Goal: Task Accomplishment & Management: Manage account settings

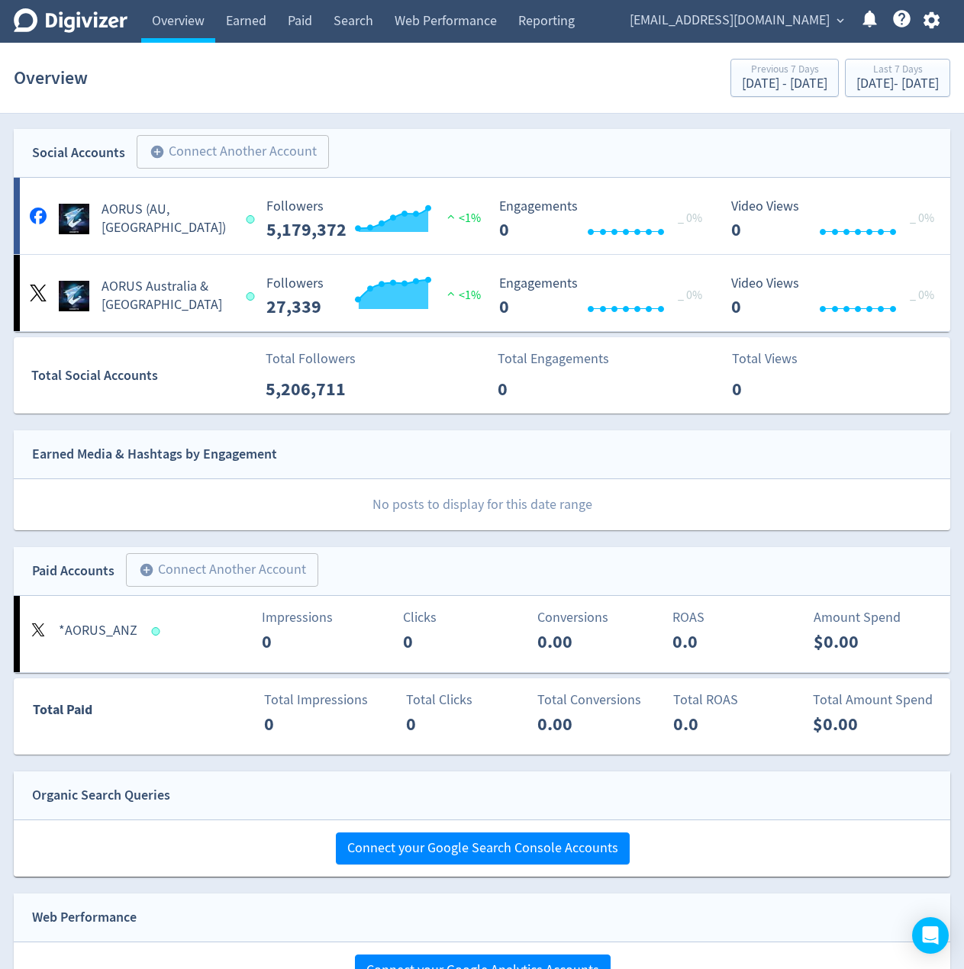
click at [746, 28] on span "[EMAIL_ADDRESS][DOMAIN_NAME]" at bounding box center [730, 20] width 200 height 24
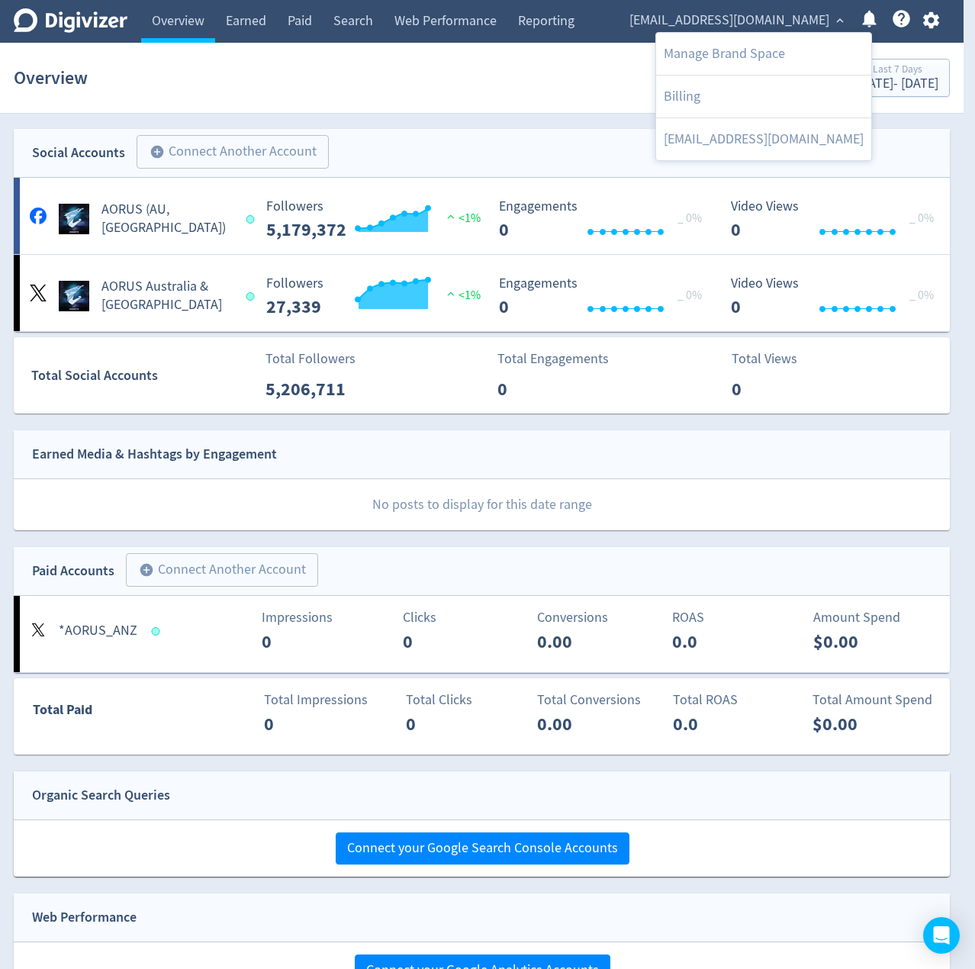
click at [474, 127] on div at bounding box center [487, 484] width 975 height 969
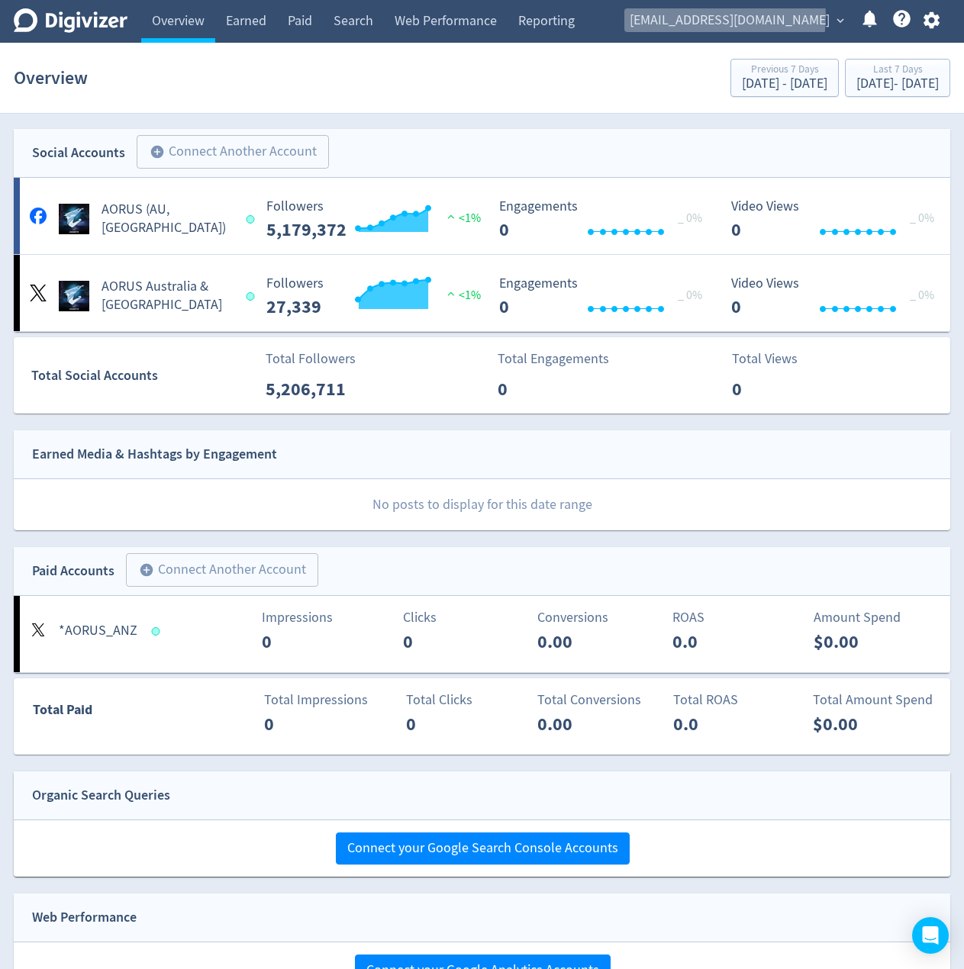
click at [737, 18] on span "[EMAIL_ADDRESS][DOMAIN_NAME]" at bounding box center [730, 20] width 200 height 24
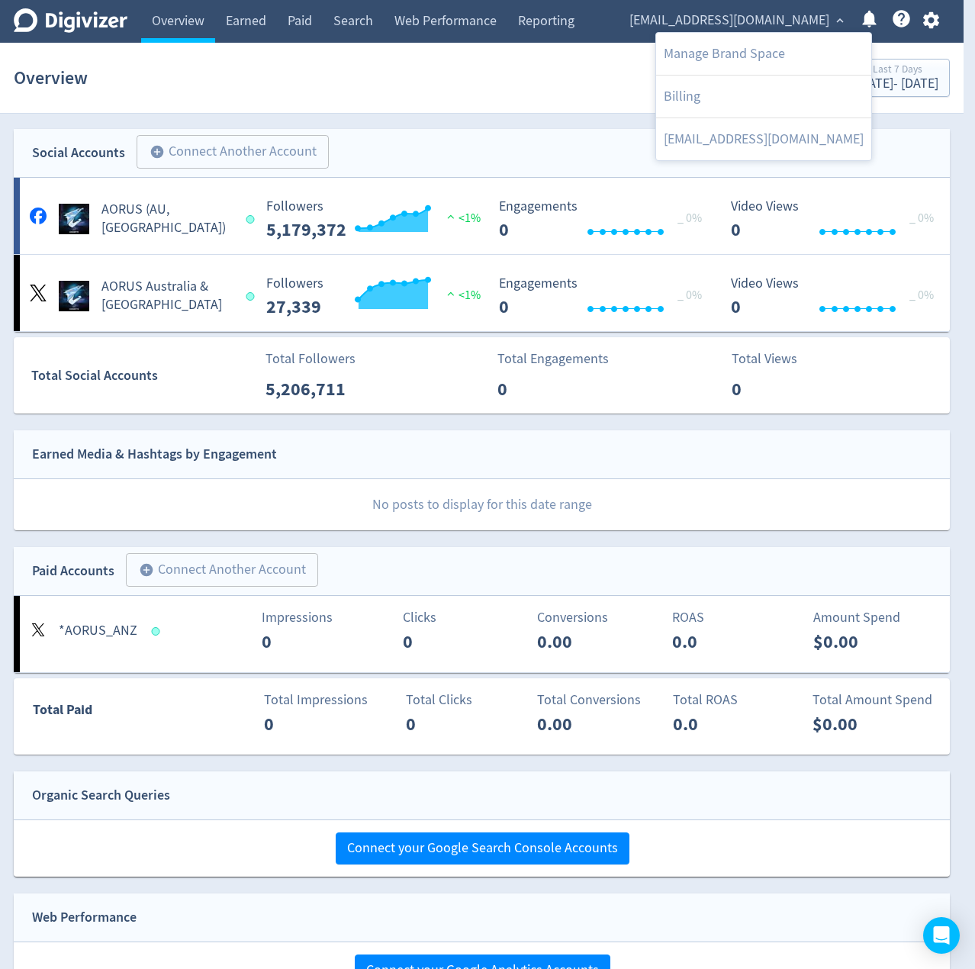
click at [484, 147] on div at bounding box center [487, 484] width 975 height 969
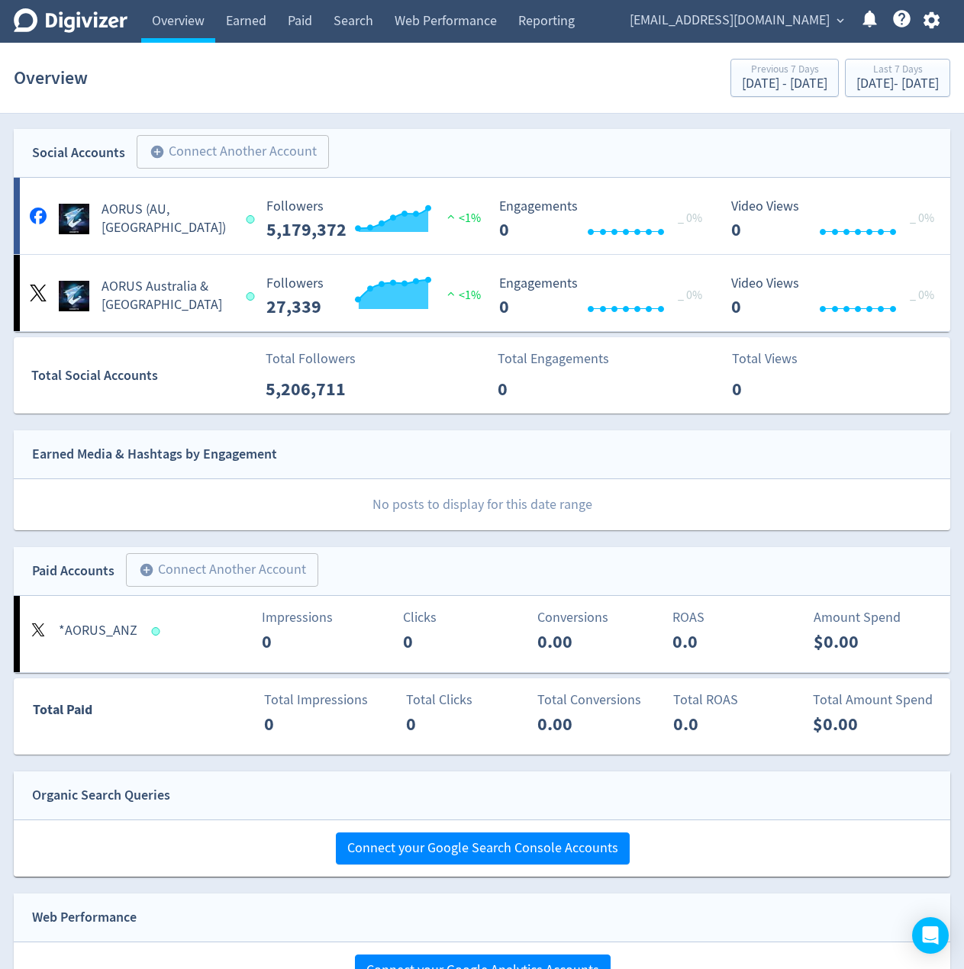
drag, startPoint x: 453, startPoint y: 110, endPoint x: 431, endPoint y: 111, distance: 21.4
click at [453, 110] on section "Overview Previous 7 Days Sep 23, 2025 - Sep 29, 2025 Last 7 Days Sep 30, 2025 -…" at bounding box center [482, 78] width 964 height 71
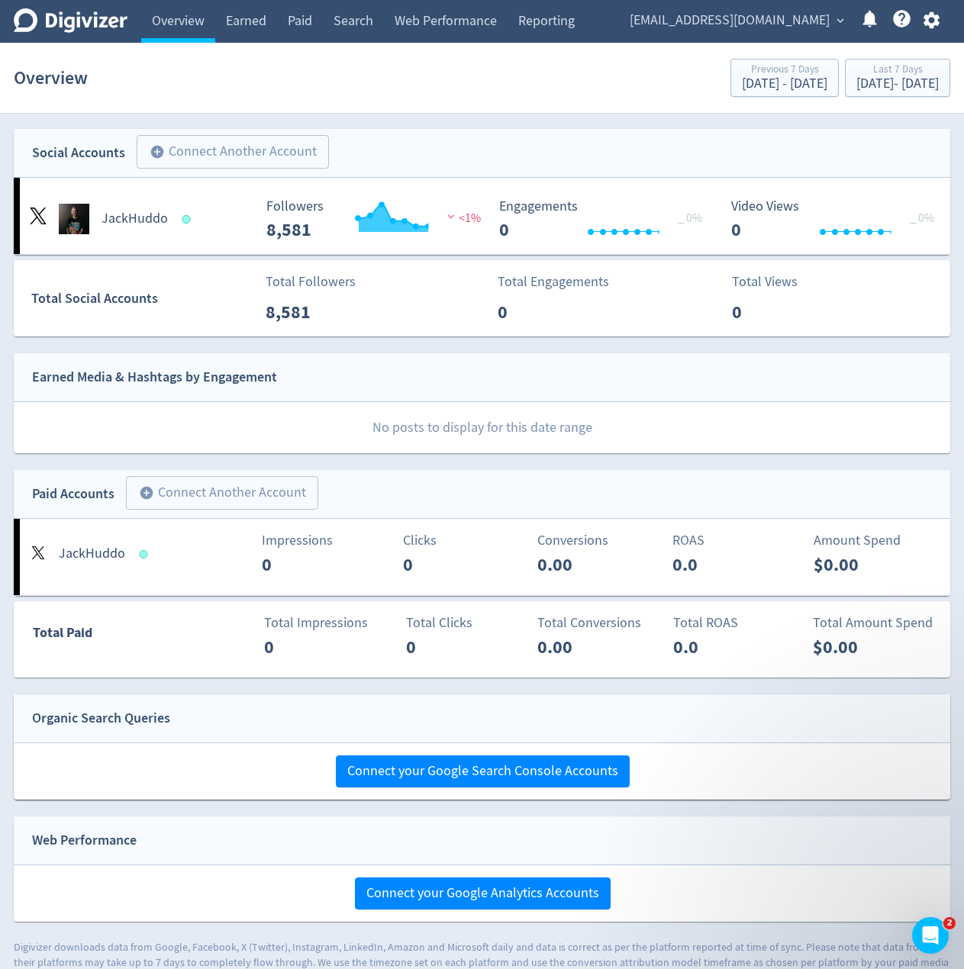
click at [437, 129] on div "Social Accounts add_circle Connect Another Account add_circle" at bounding box center [482, 153] width 936 height 49
click at [729, 34] on div "[EMAIL_ADDRESS][DOMAIN_NAME] expand_more Help Center - Searchable support on us…" at bounding box center [781, 21] width 337 height 43
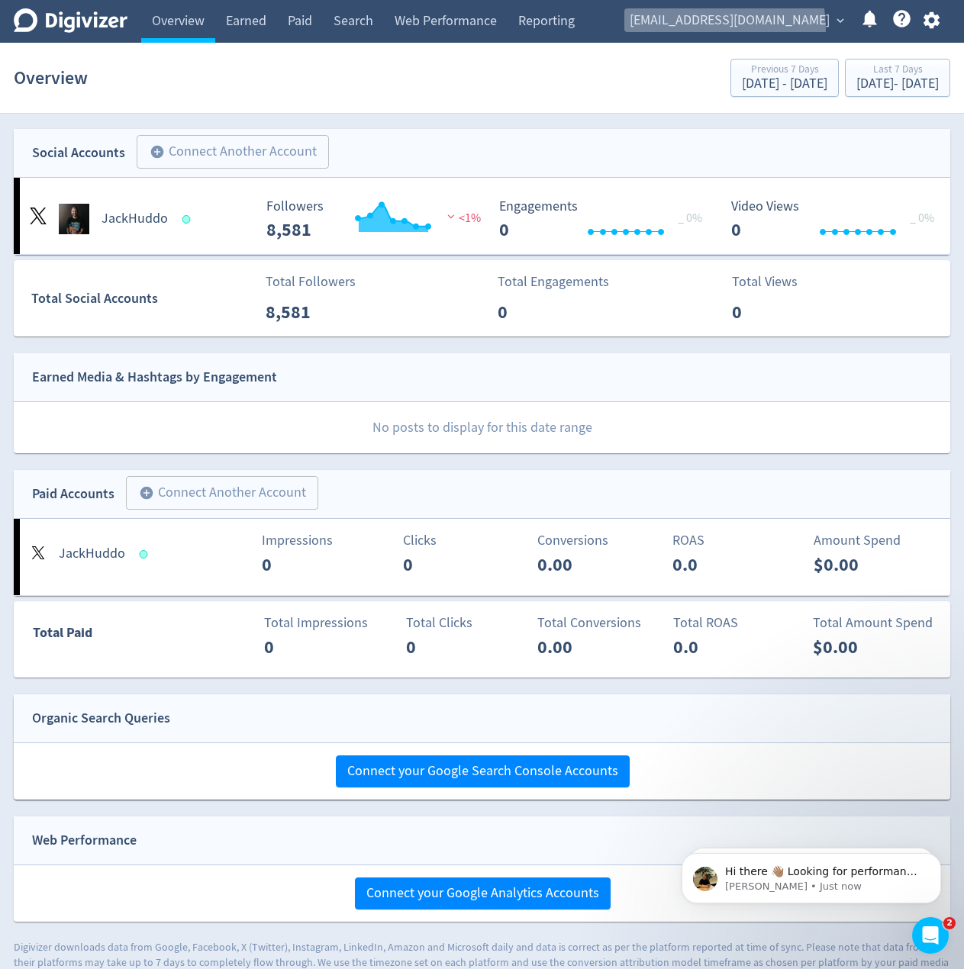
click at [736, 28] on span "[EMAIL_ADDRESS][DOMAIN_NAME]" at bounding box center [730, 20] width 200 height 24
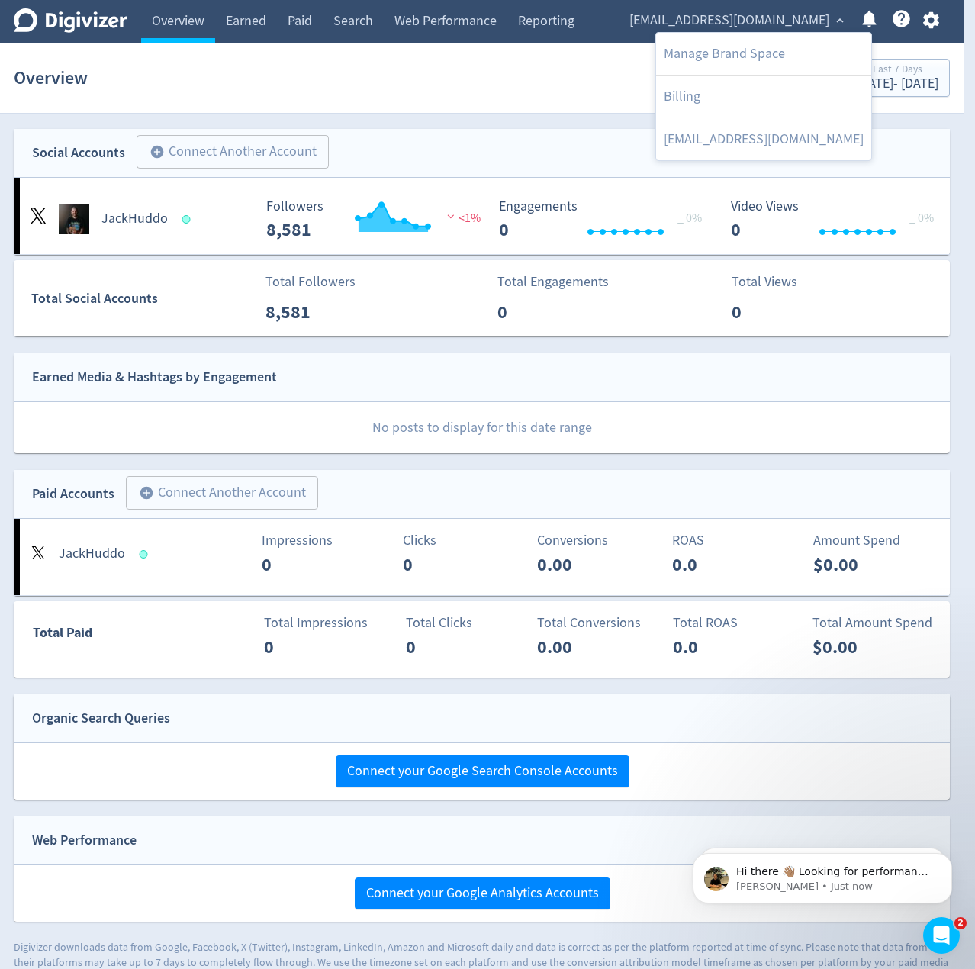
click at [936, 21] on div at bounding box center [487, 484] width 975 height 969
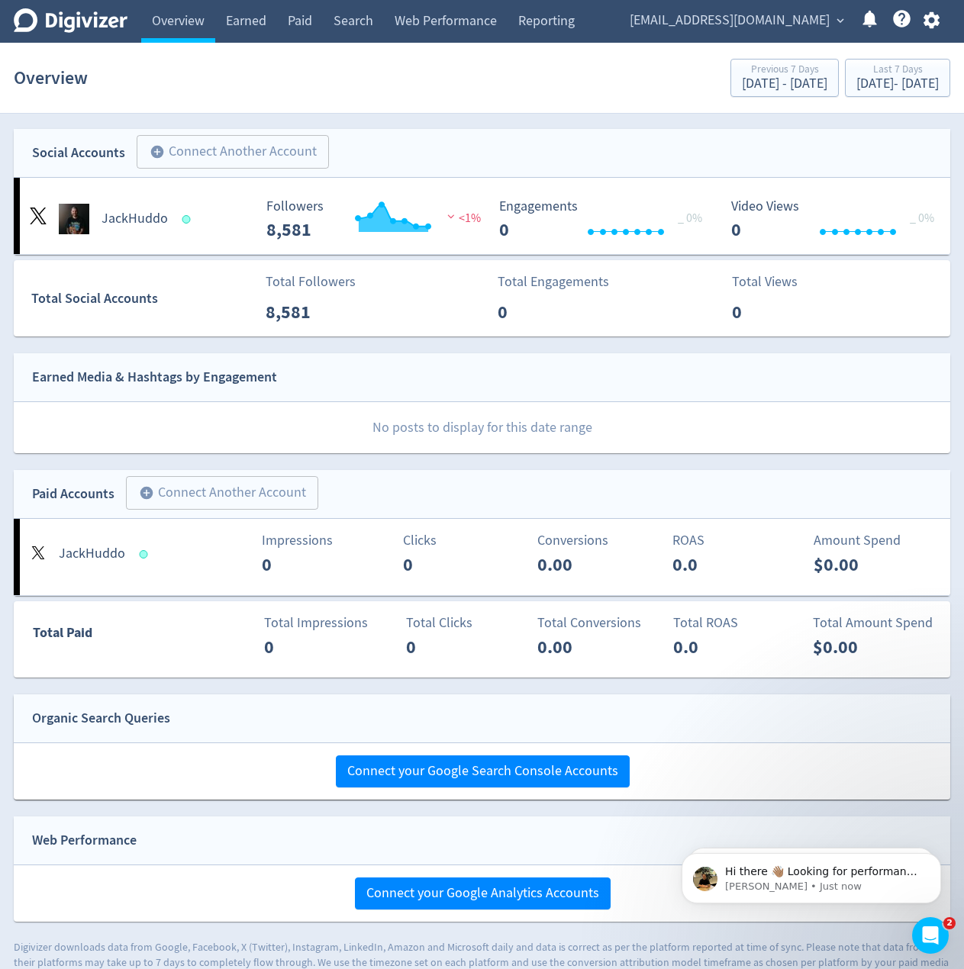
click at [416, 137] on div "Social Accounts add_circle Connect Another Account add_circle" at bounding box center [482, 153] width 936 height 49
click at [928, 18] on icon "button" at bounding box center [931, 20] width 16 height 17
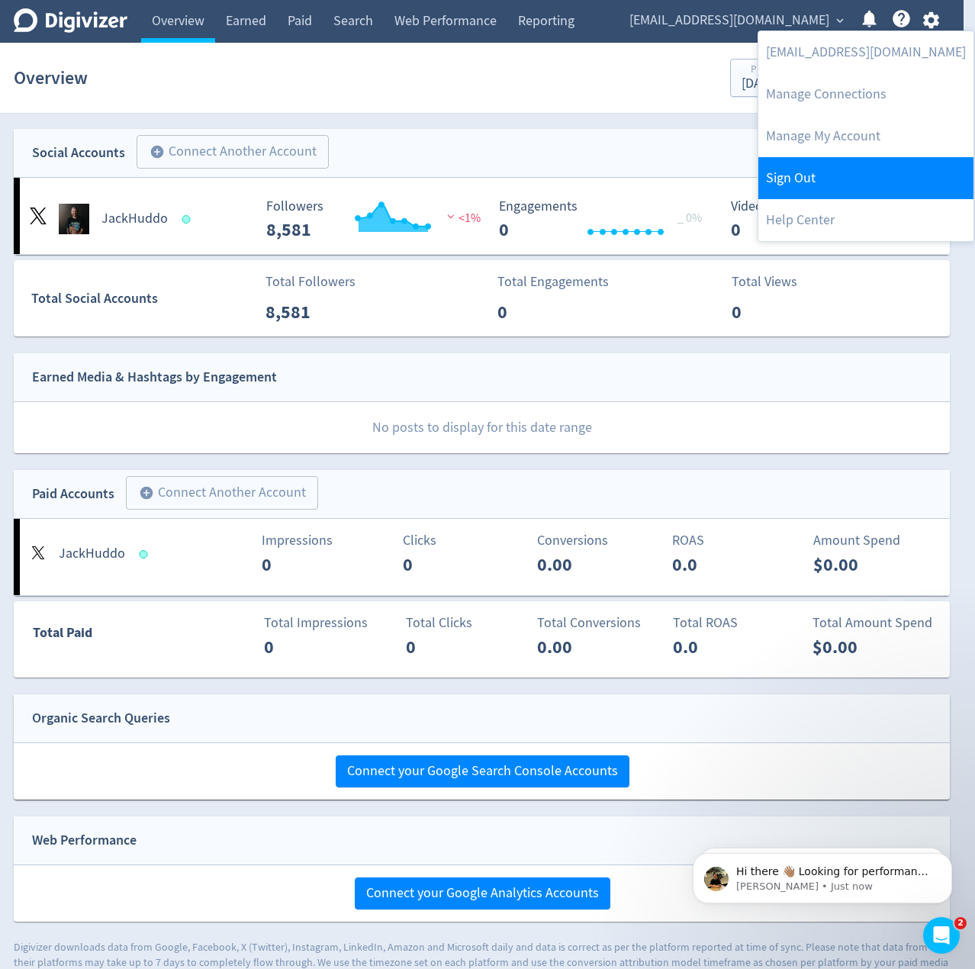
click at [795, 176] on link "Sign Out" at bounding box center [866, 178] width 215 height 42
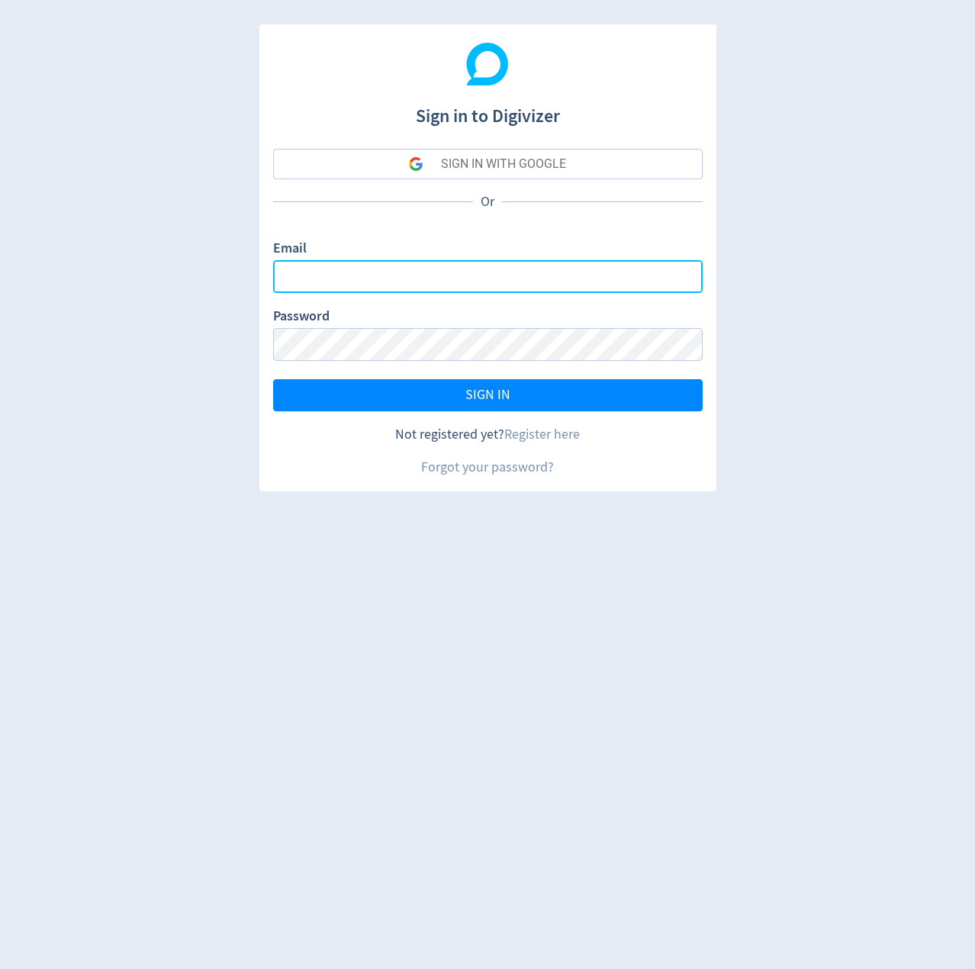
type input "[EMAIL_ADDRESS][DOMAIN_NAME]"
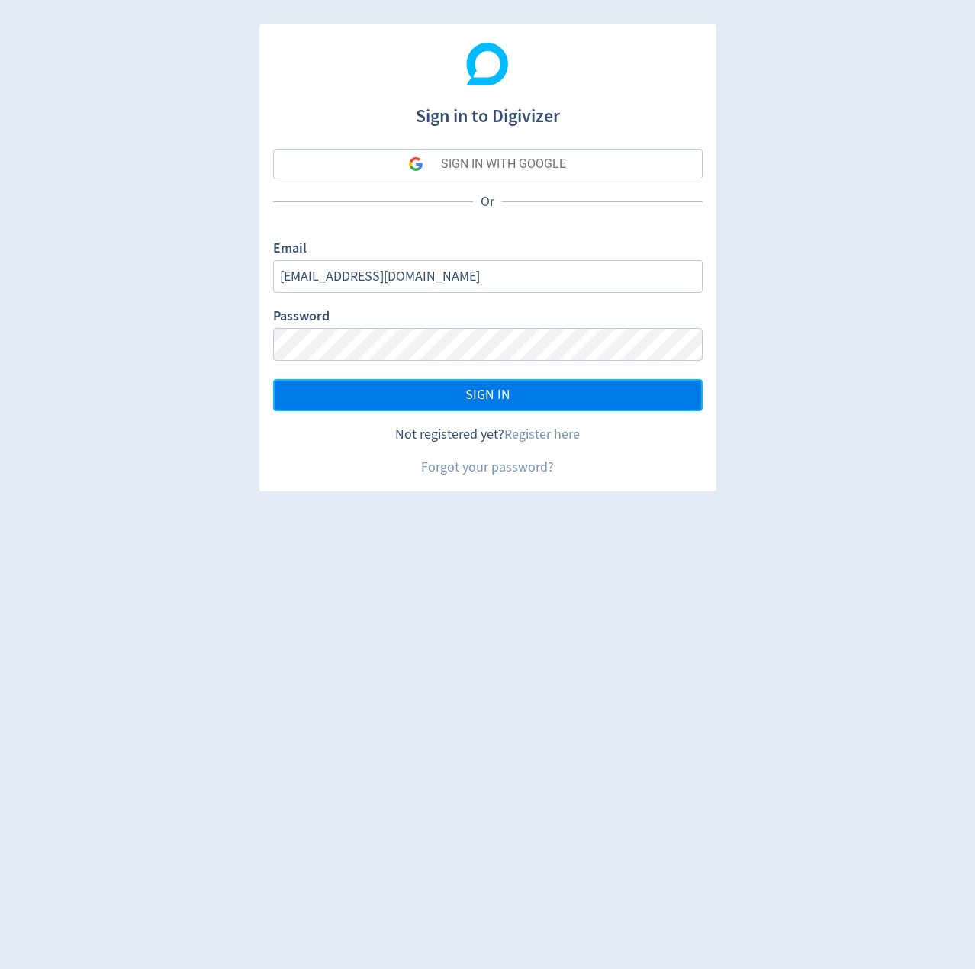
click at [488, 394] on span "SIGN IN" at bounding box center [488, 395] width 45 height 14
